Goal: Task Accomplishment & Management: Manage account settings

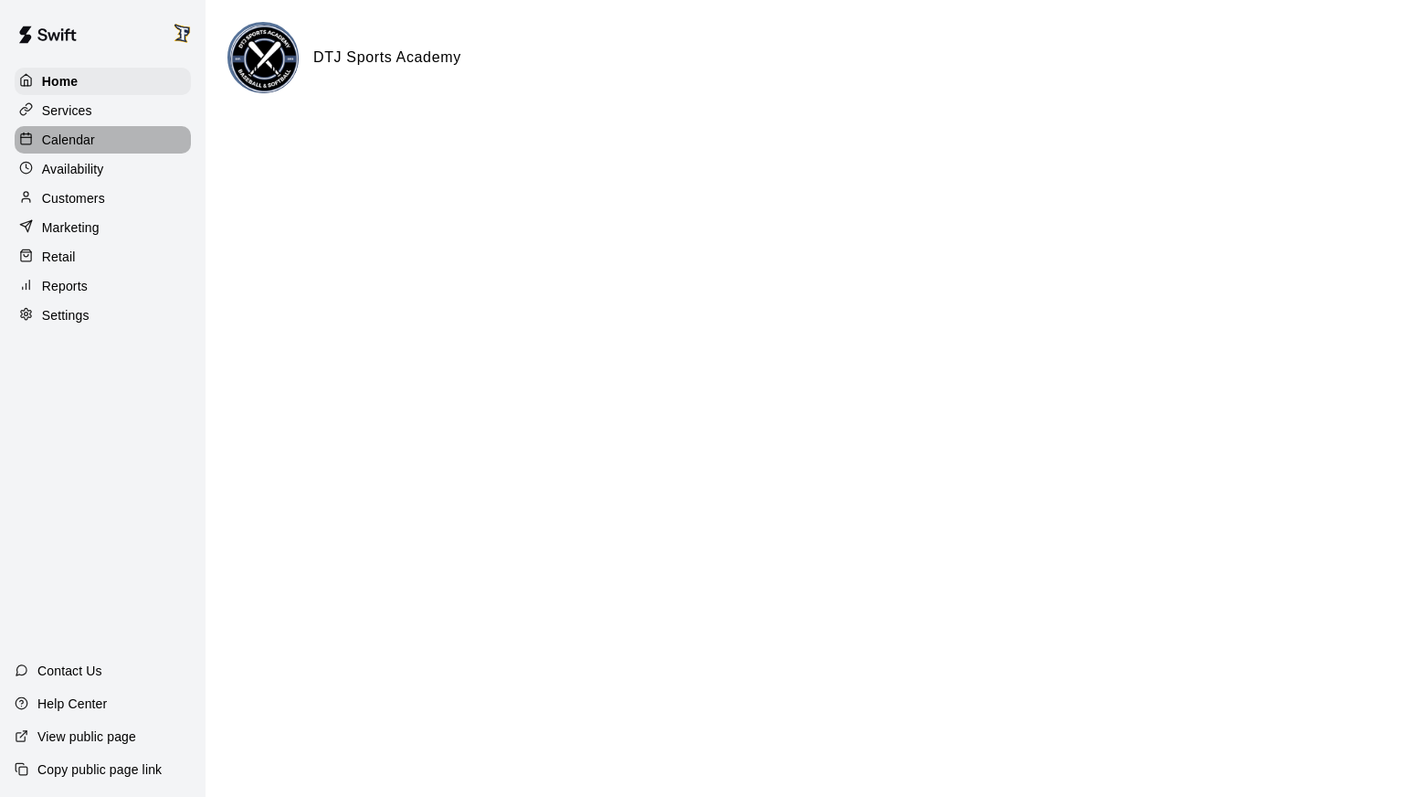
click at [83, 144] on p "Calendar" at bounding box center [68, 140] width 53 height 18
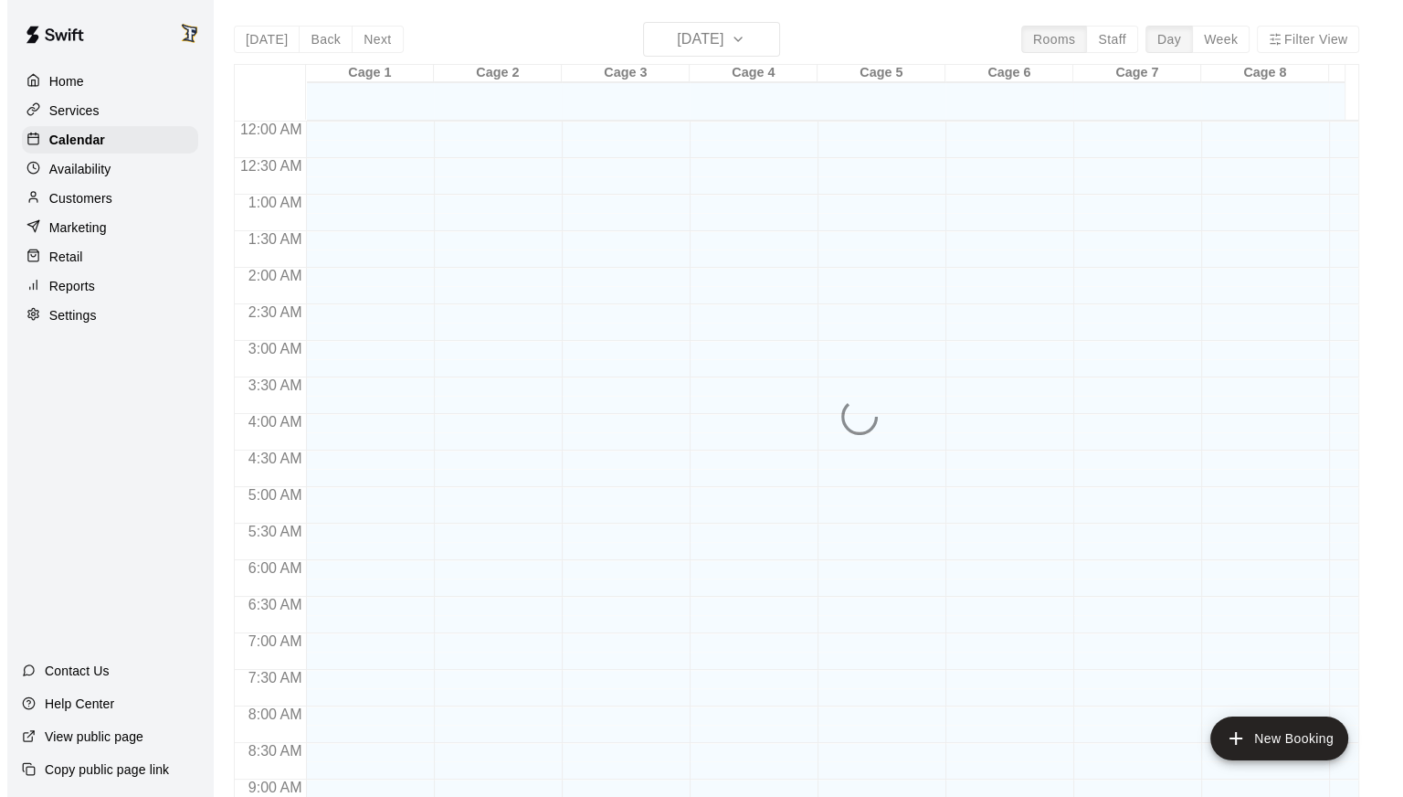
scroll to position [1001, 0]
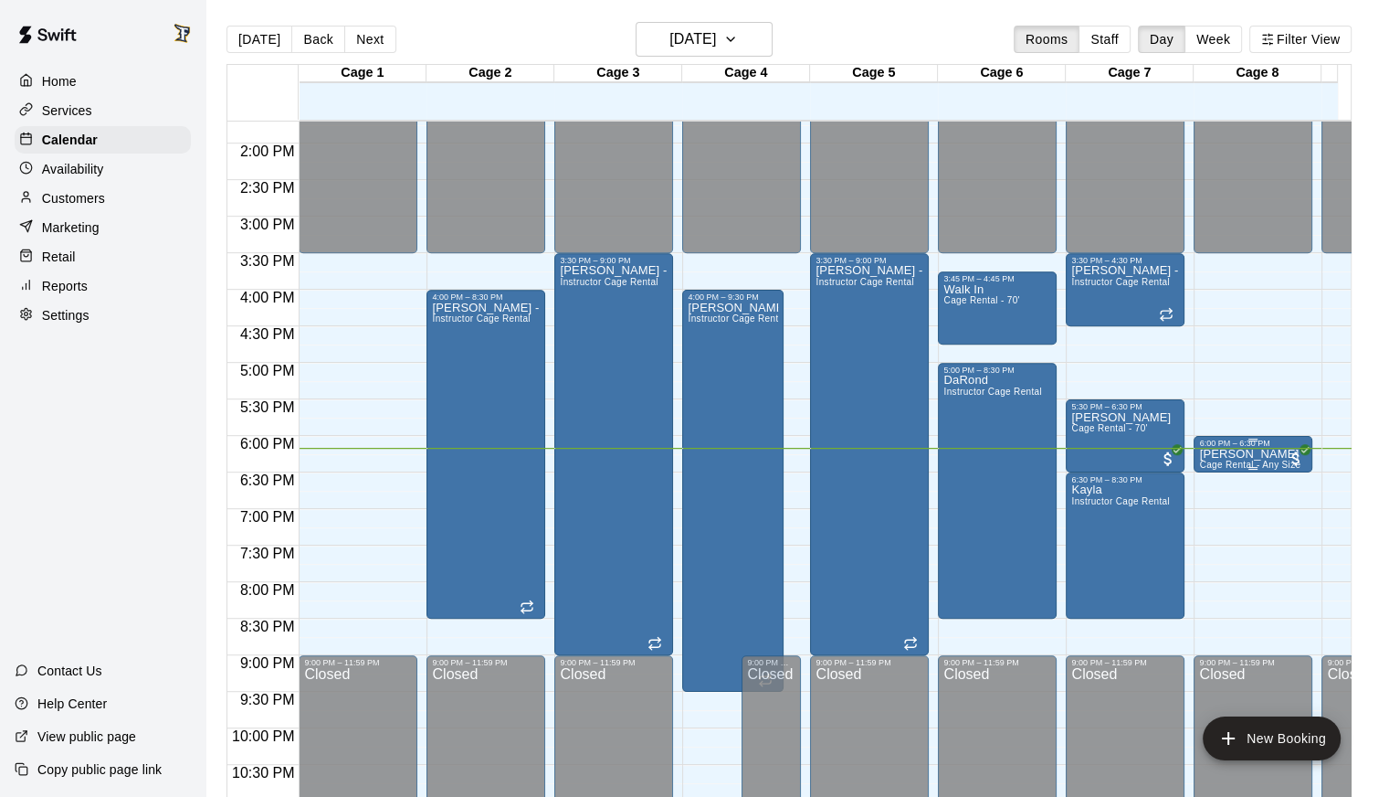
click at [1257, 454] on p "[PERSON_NAME]" at bounding box center [1249, 454] width 101 height 0
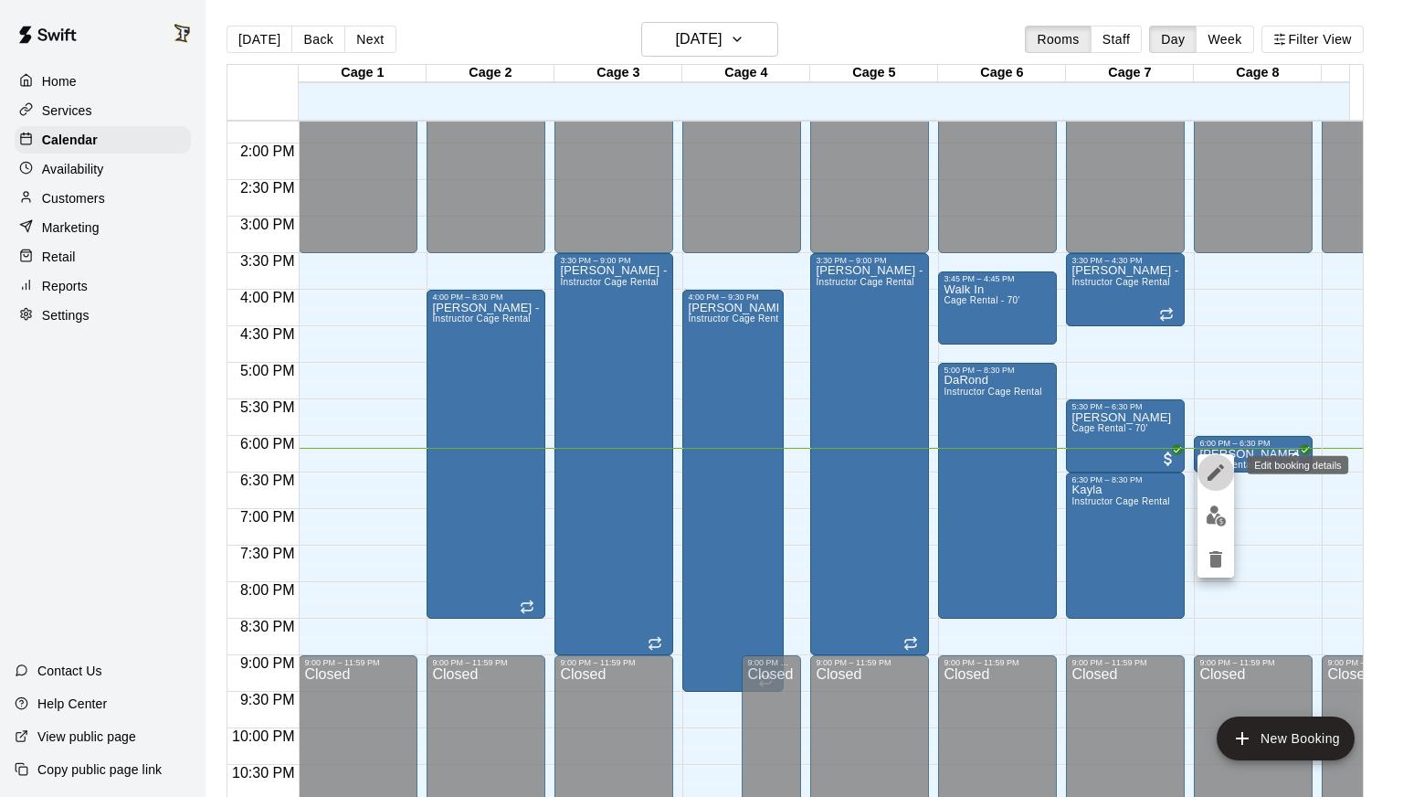
click at [1217, 480] on icon "edit" at bounding box center [1216, 472] width 22 height 22
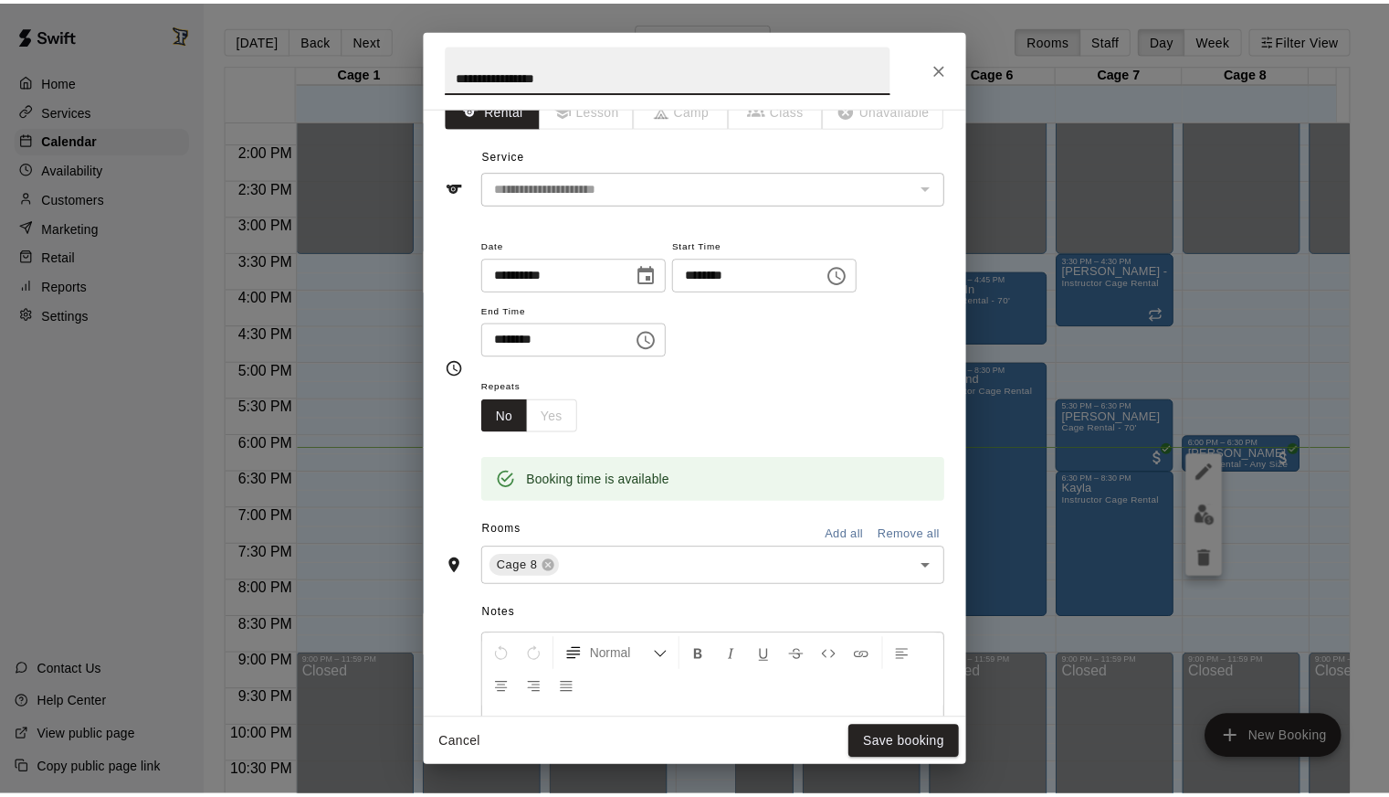
scroll to position [0, 0]
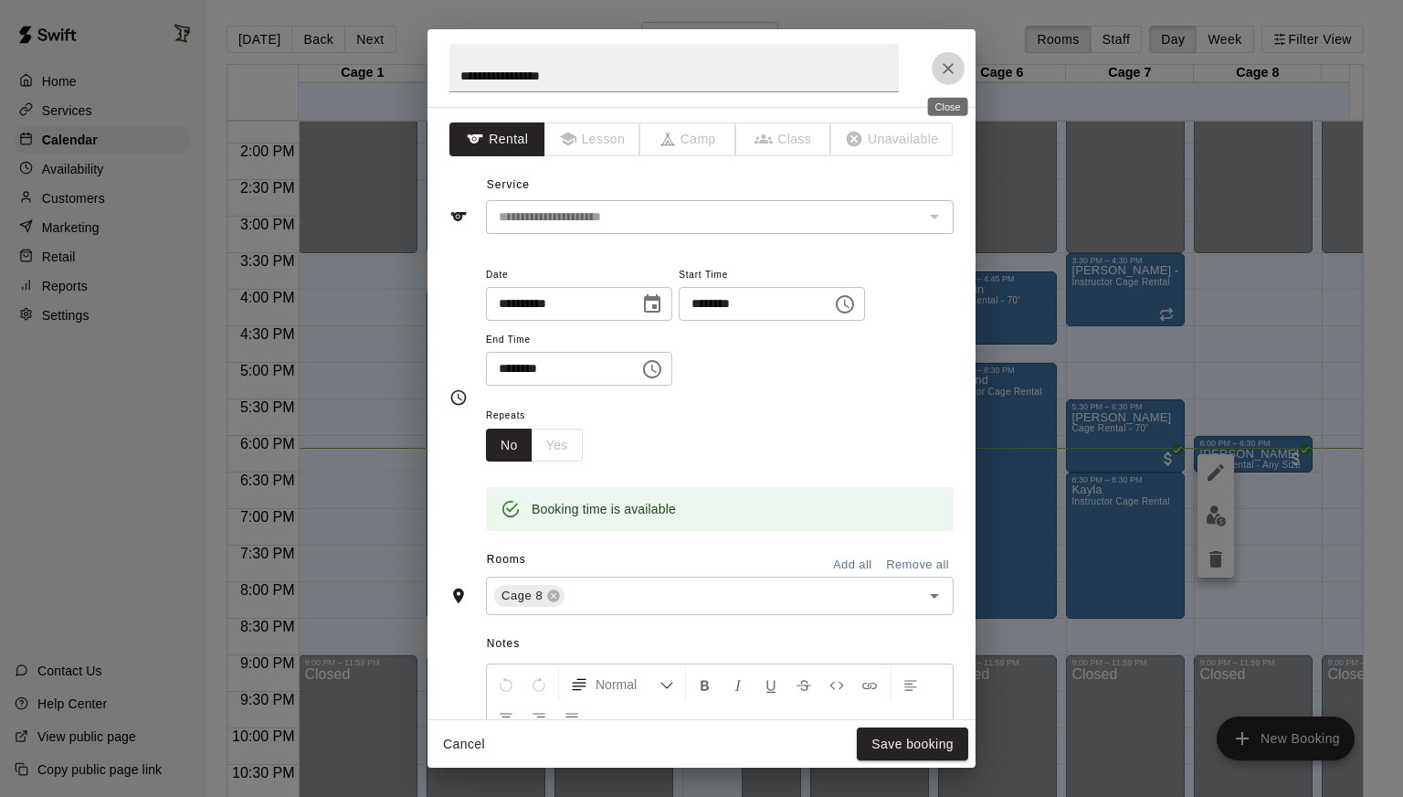
click at [939, 70] on icon "Close" at bounding box center [948, 68] width 18 height 18
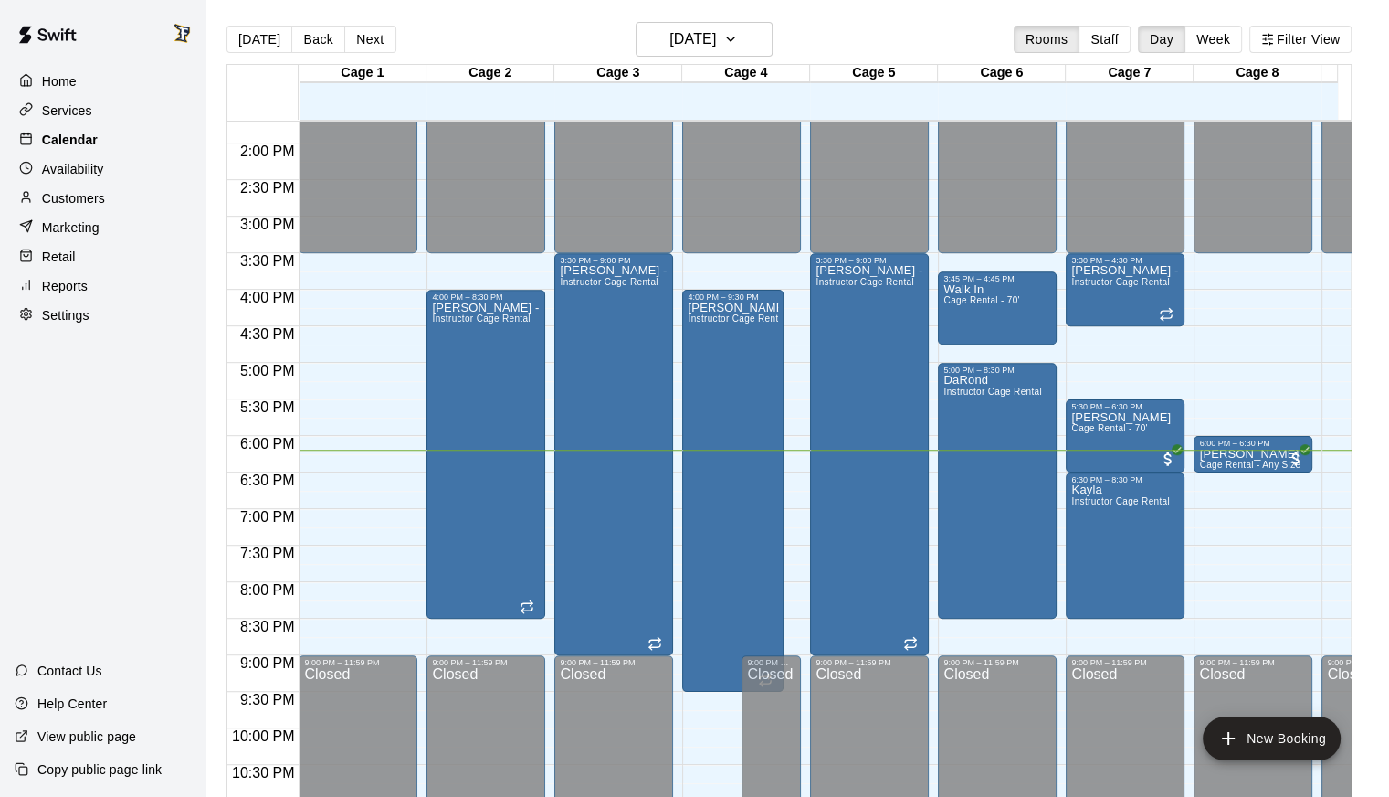
click at [63, 146] on p "Calendar" at bounding box center [70, 140] width 56 height 18
click at [65, 112] on p "Services" at bounding box center [67, 110] width 50 height 18
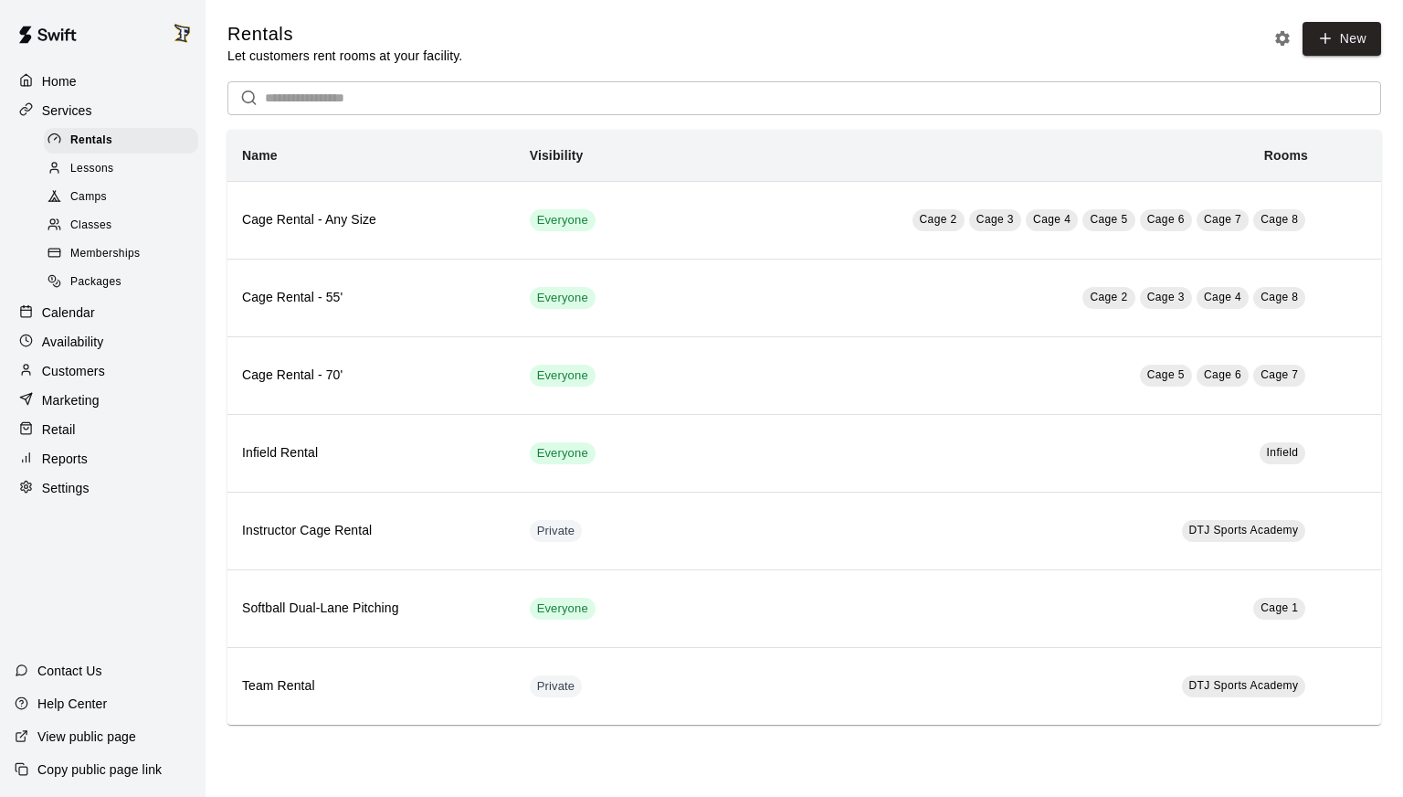
click at [91, 258] on span "Memberships" at bounding box center [104, 254] width 69 height 18
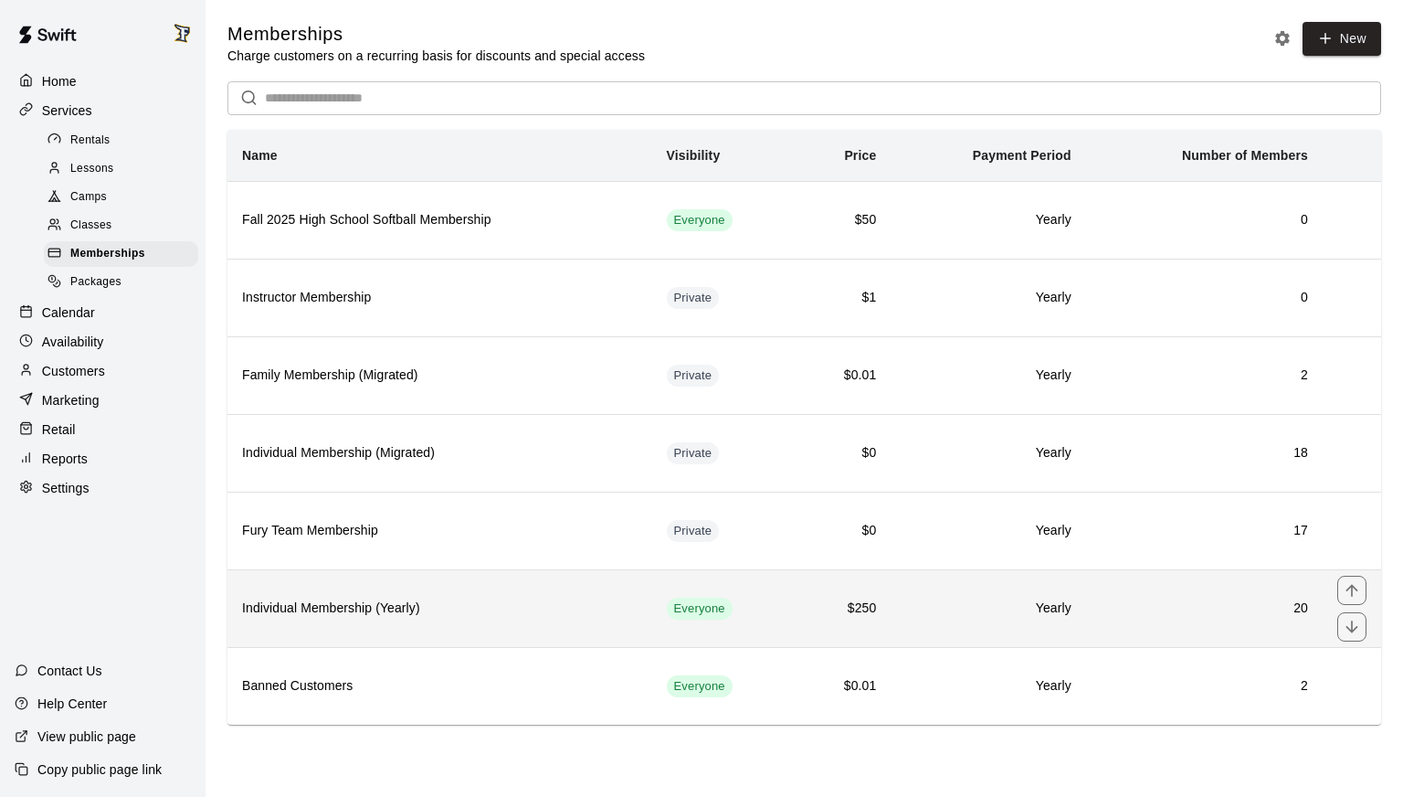
click at [474, 625] on th "Individual Membership (Yearly)" at bounding box center [439, 608] width 425 height 78
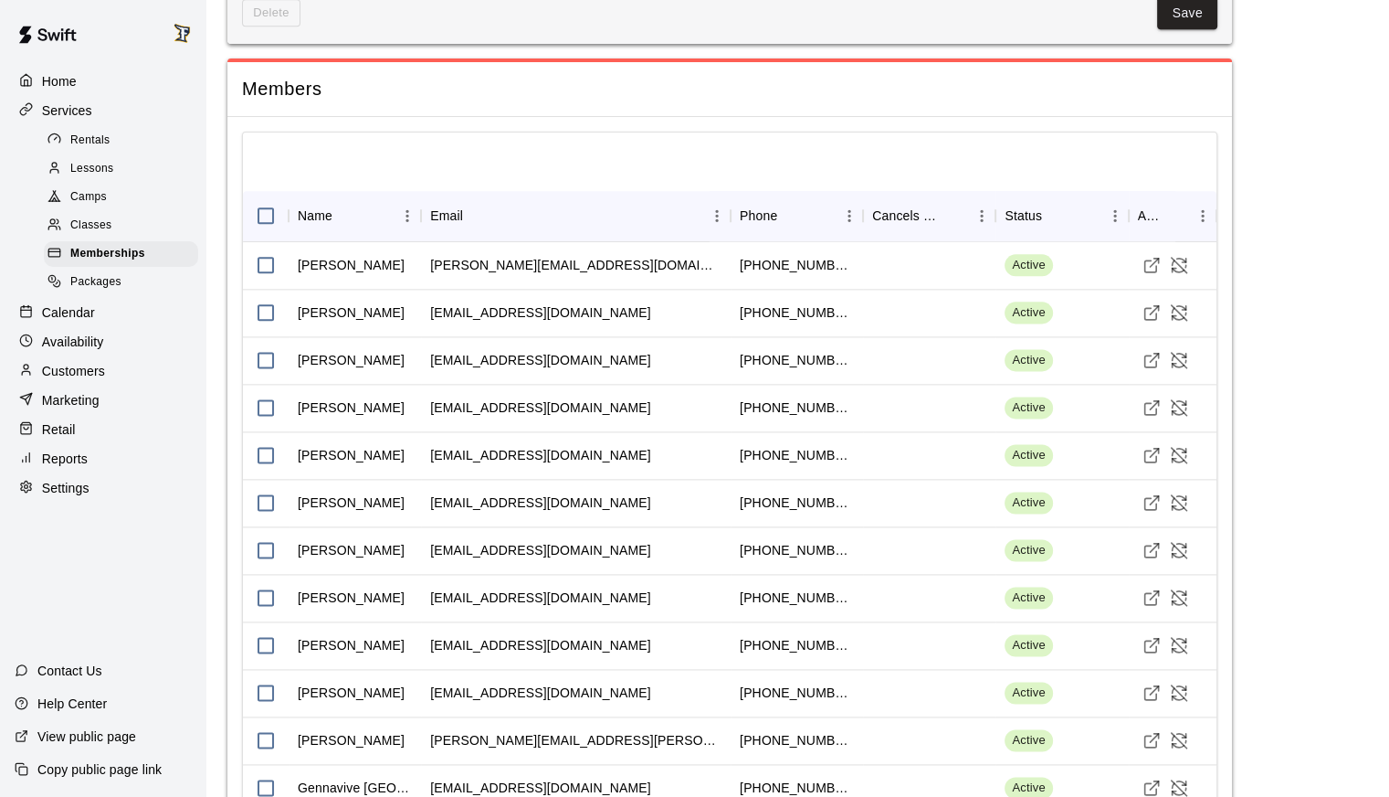
scroll to position [2282, 0]
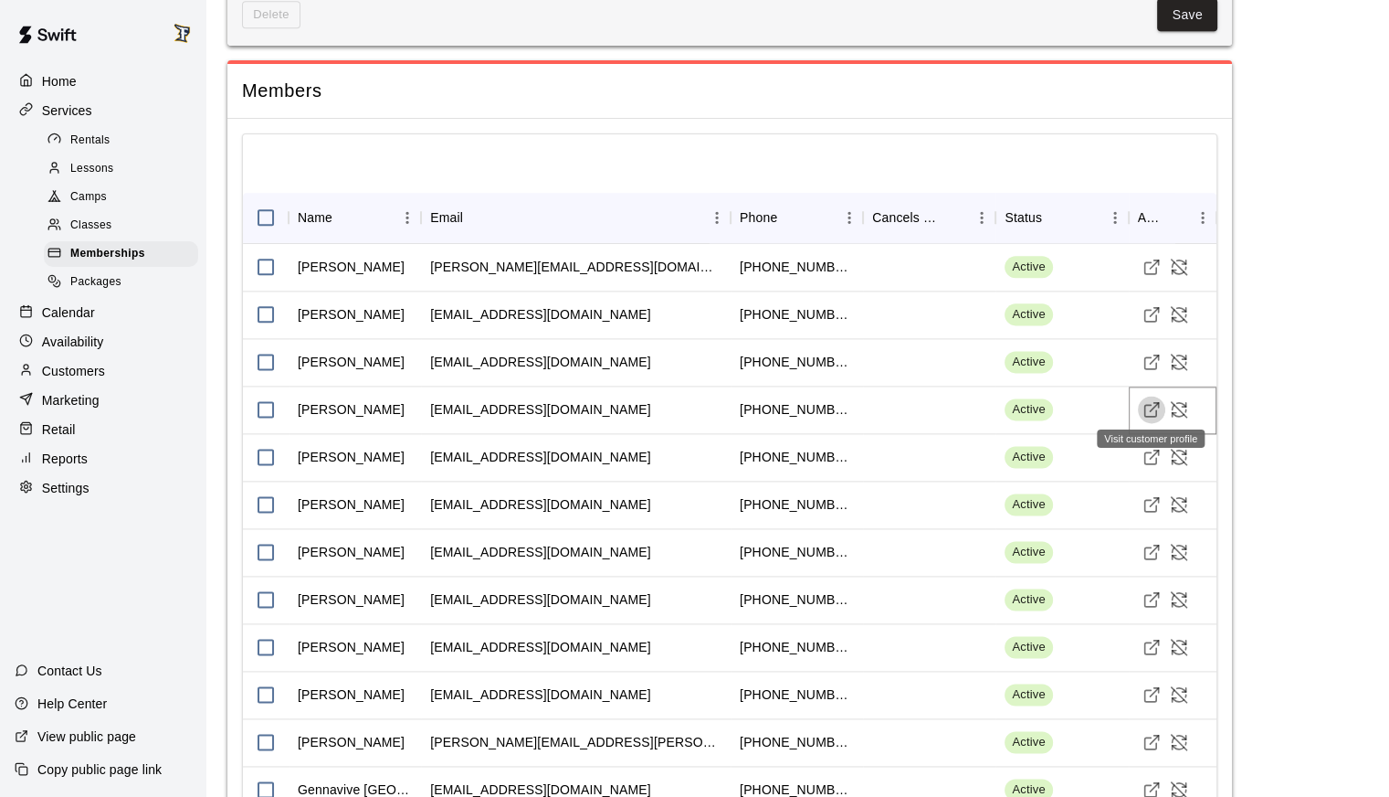
click at [1158, 403] on polyline "Visit customer profile" at bounding box center [1156, 405] width 5 height 5
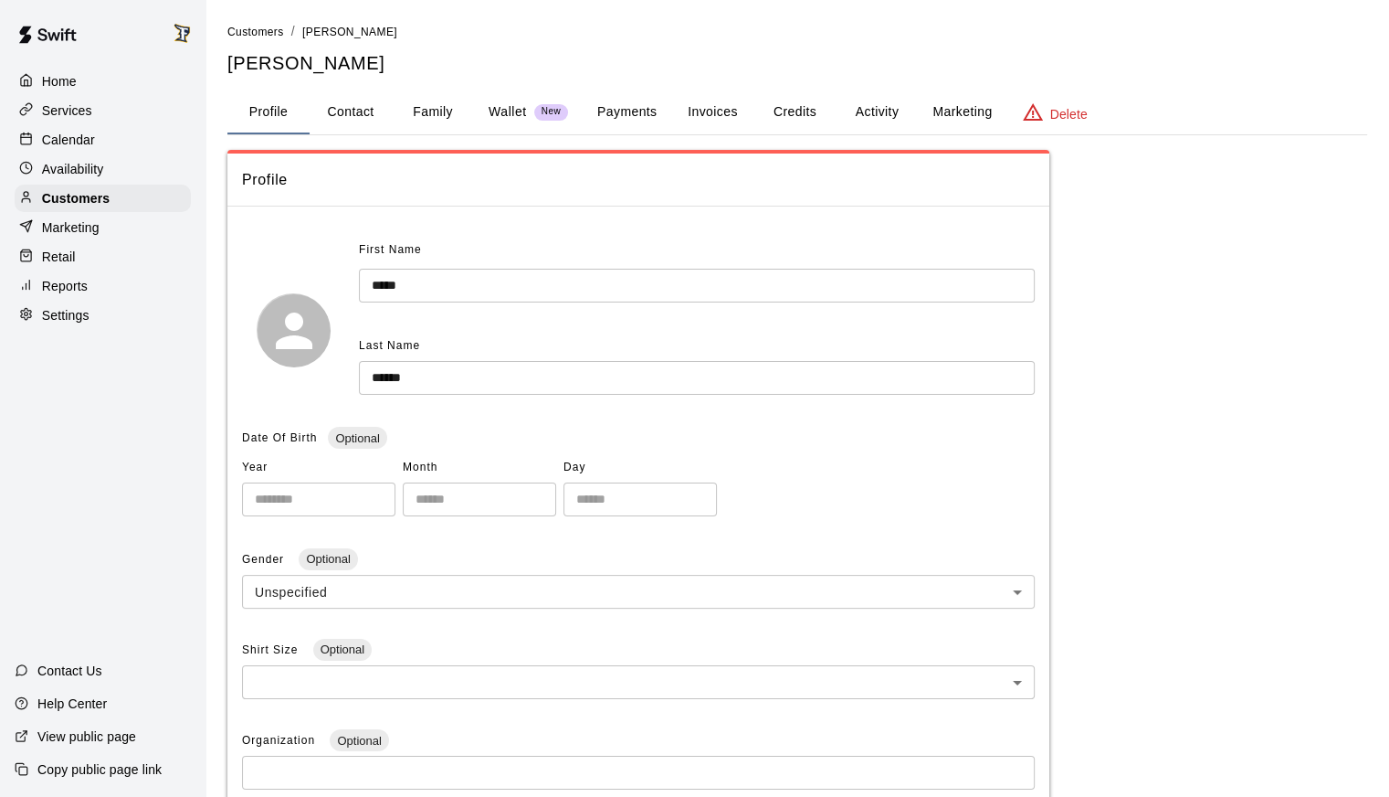
click at [596, 92] on button "Payments" at bounding box center [627, 112] width 89 height 44
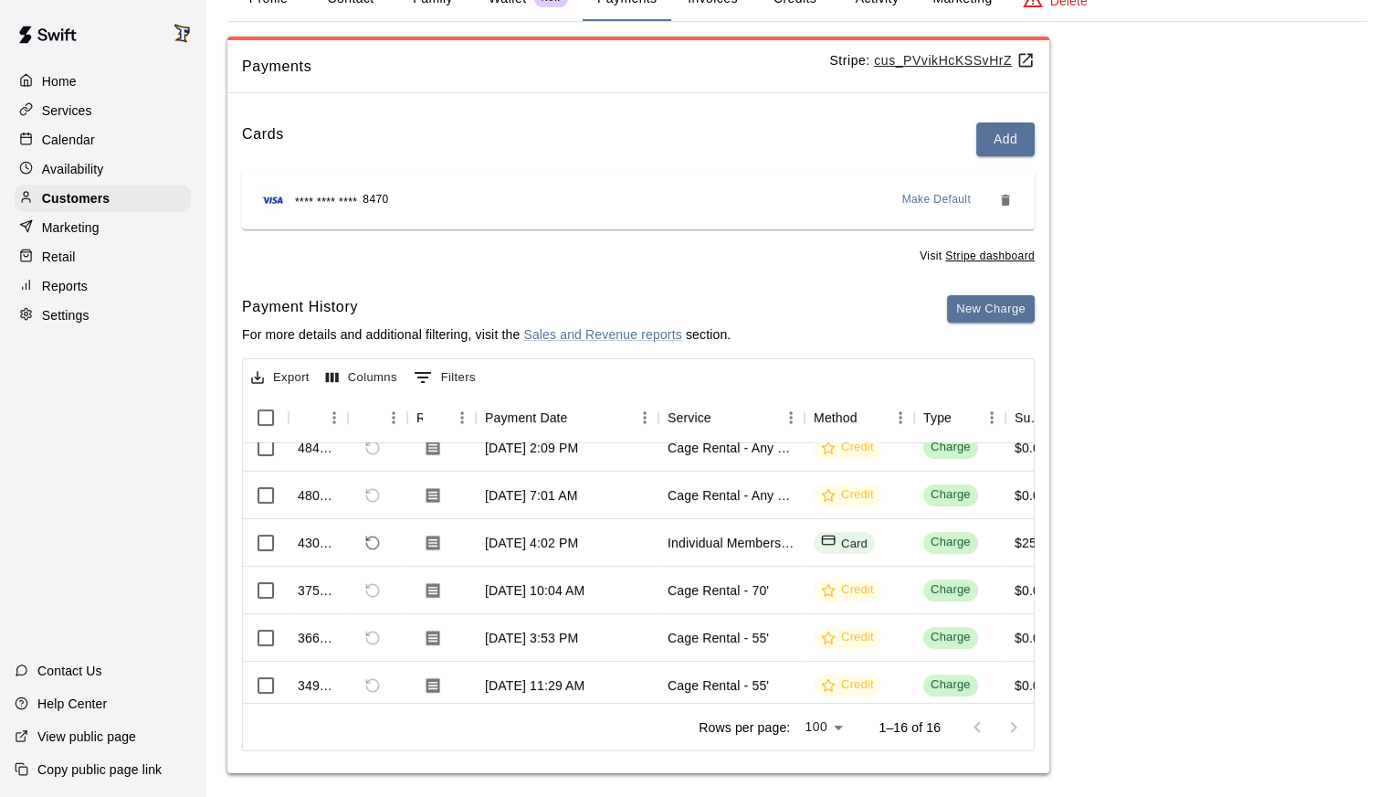
scroll to position [448, 0]
